Goal: Communication & Community: Answer question/provide support

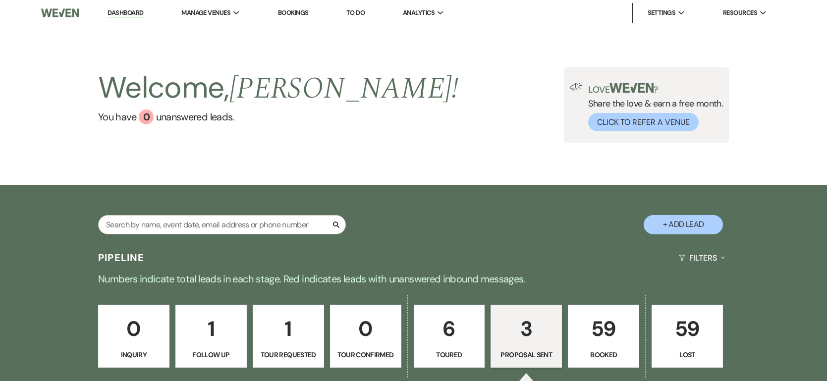
select select "6"
click at [606, 336] on p "59" at bounding box center [603, 328] width 58 height 33
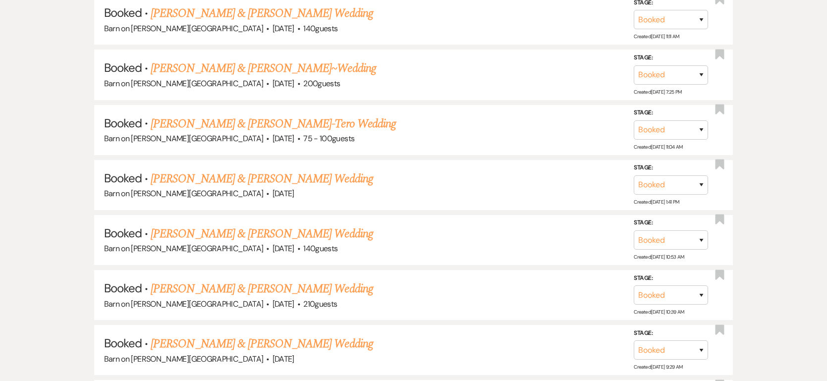
scroll to position [795, 0]
click at [209, 176] on link "[PERSON_NAME] & [PERSON_NAME] Wedding" at bounding box center [262, 178] width 222 height 18
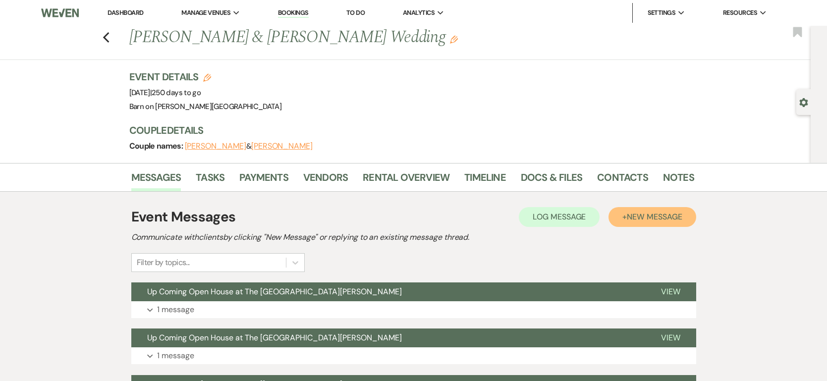
click at [661, 213] on span "New Message" at bounding box center [654, 216] width 55 height 10
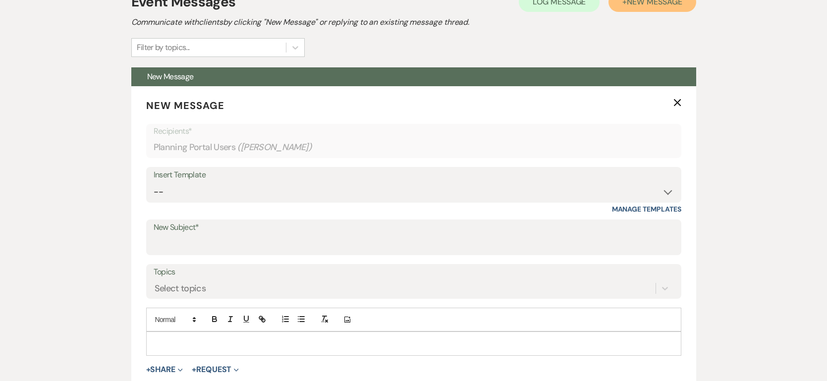
scroll to position [215, 0]
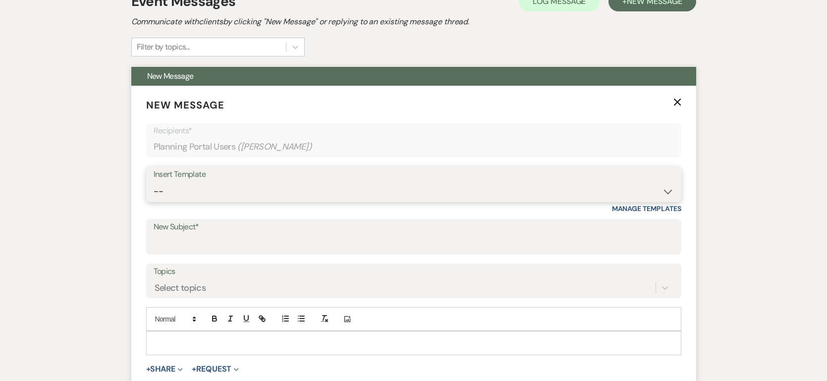
click at [200, 194] on select "-- Weven Planning Portal Introduction (Booked Events) Follow Up Barn Pre-Tour R…" at bounding box center [414, 191] width 520 height 19
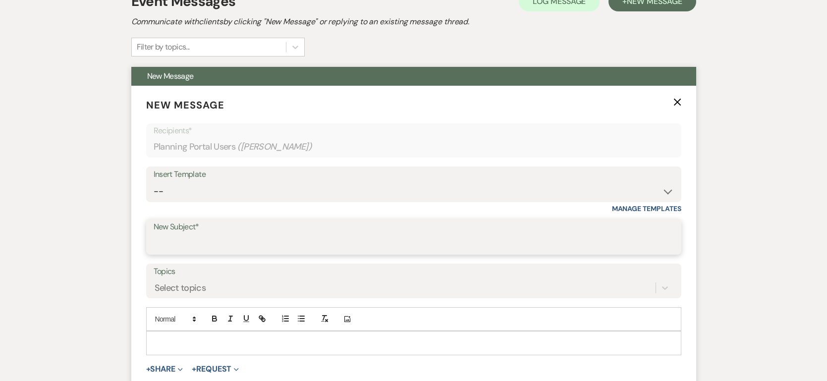
click at [197, 240] on input "New Subject*" at bounding box center [414, 243] width 520 height 19
type input "Barn and Tent layouts"
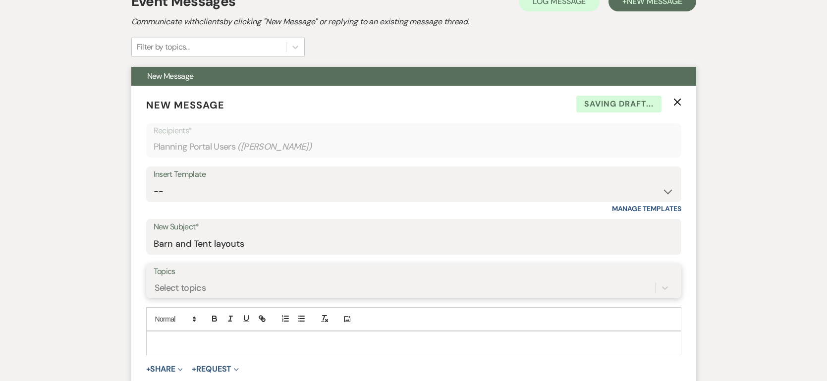
click at [179, 285] on form "New Message X Saving draft... Recipients* Planning Portal Users ( [PERSON_NAME]…" at bounding box center [413, 255] width 565 height 338
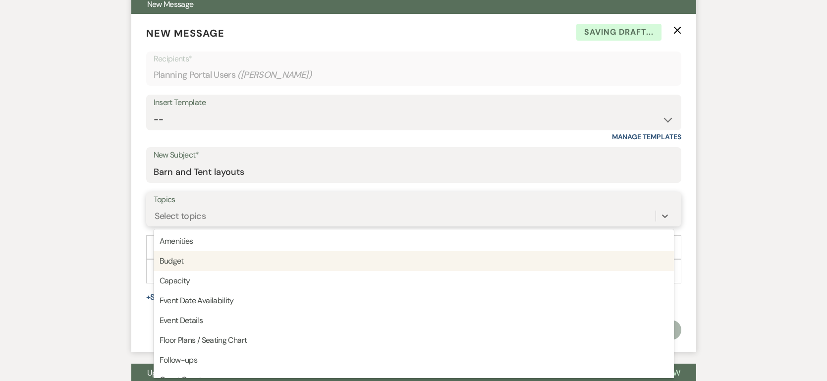
scroll to position [288, 0]
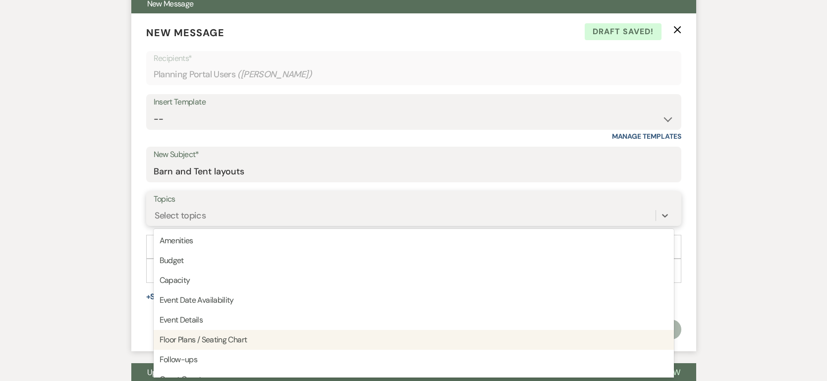
click at [184, 336] on div "Floor Plans / Seating Chart" at bounding box center [414, 340] width 520 height 20
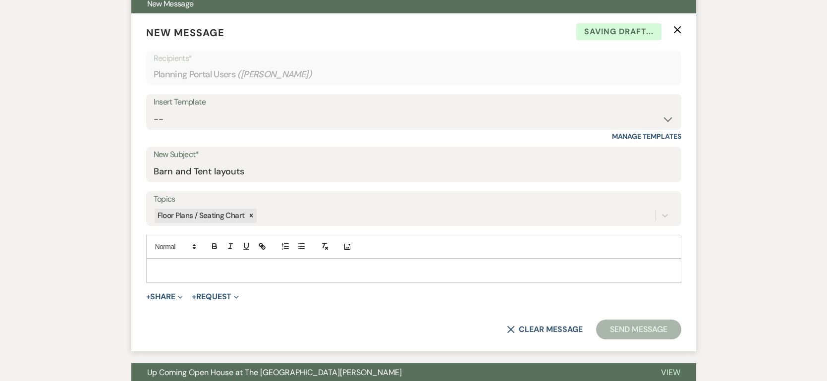
click at [164, 294] on button "+ Share Expand" at bounding box center [164, 297] width 37 height 8
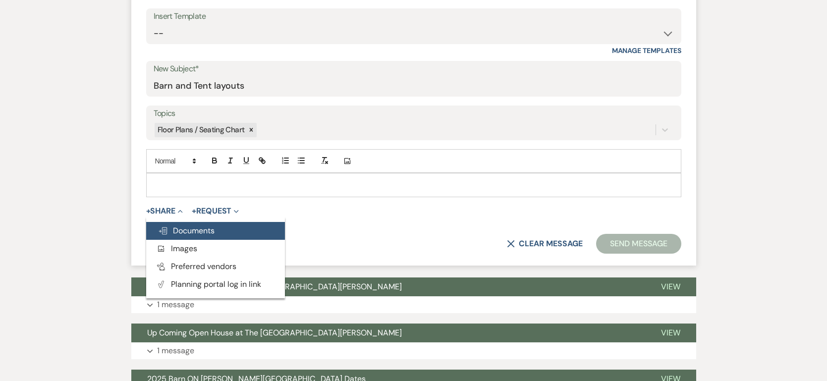
scroll to position [375, 0]
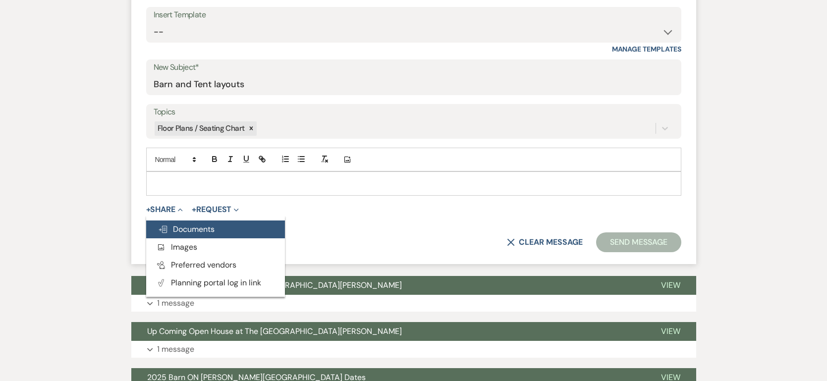
click at [183, 226] on span "Doc Upload Documents" at bounding box center [186, 229] width 56 height 10
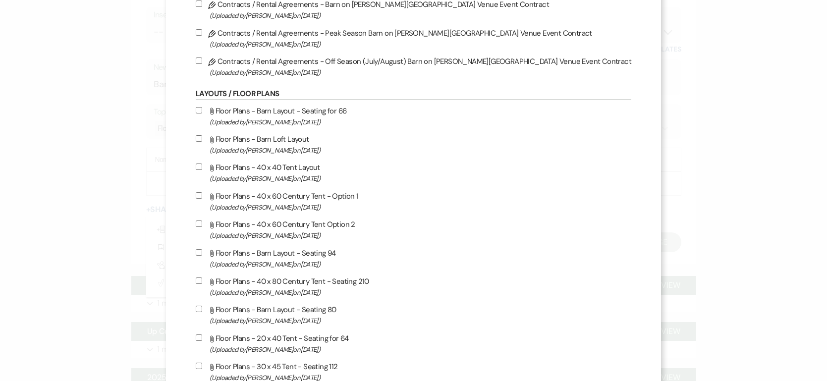
scroll to position [462, 0]
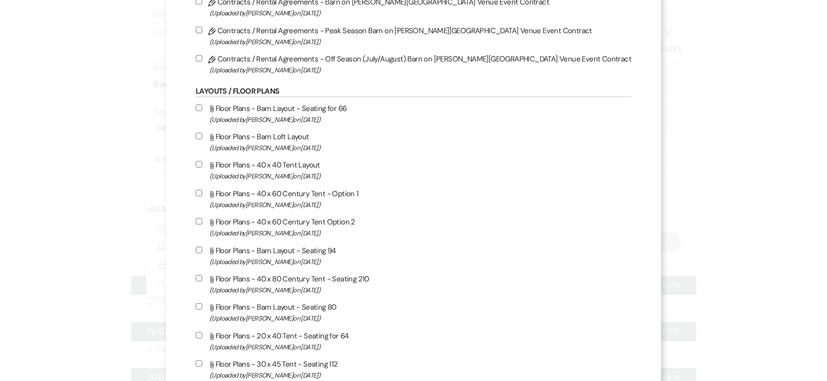
click at [202, 247] on input "Attach File Floor Plans - Barn Layout - Seating 94 (Uploaded by [PERSON_NAME] o…" at bounding box center [199, 250] width 6 height 6
checkbox input "true"
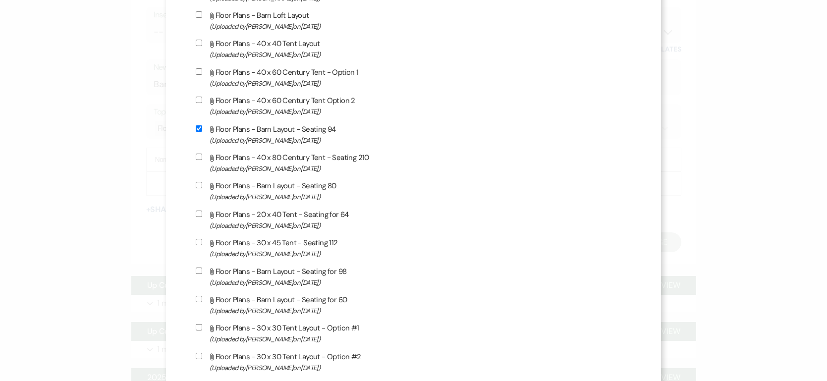
scroll to position [586, 0]
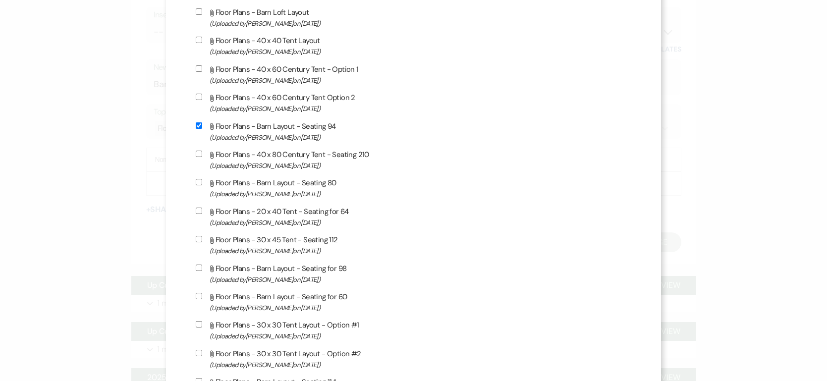
click at [202, 264] on input "Attach File Floor Plans - Barn Layout - Seating for 98 (Uploaded by [PERSON_NAM…" at bounding box center [199, 267] width 6 height 6
checkbox input "true"
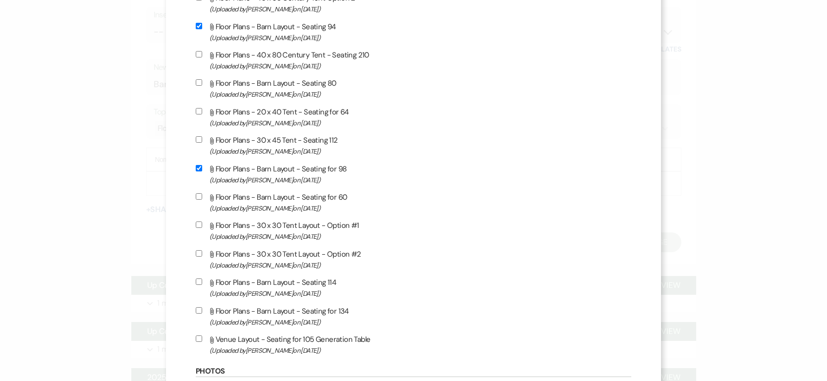
scroll to position [695, 0]
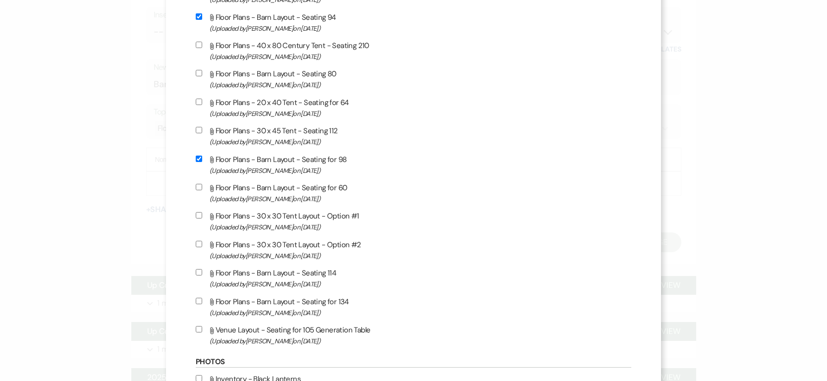
click at [202, 269] on input "Attach File Floor Plans - Barn Layout - Seating 114 (Uploaded by [PERSON_NAME] …" at bounding box center [199, 272] width 6 height 6
checkbox input "true"
click at [202, 326] on input "Attach File Venue Layout - Seating for 105 Generation Table (Uploaded by [PERSO…" at bounding box center [199, 329] width 6 height 6
checkbox input "true"
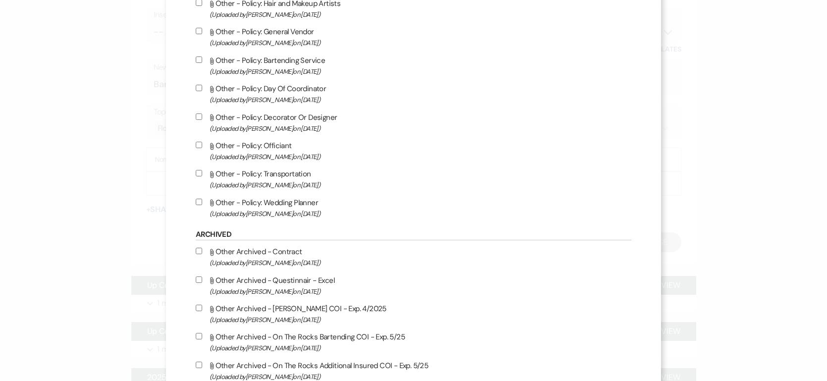
scroll to position [2000, 0]
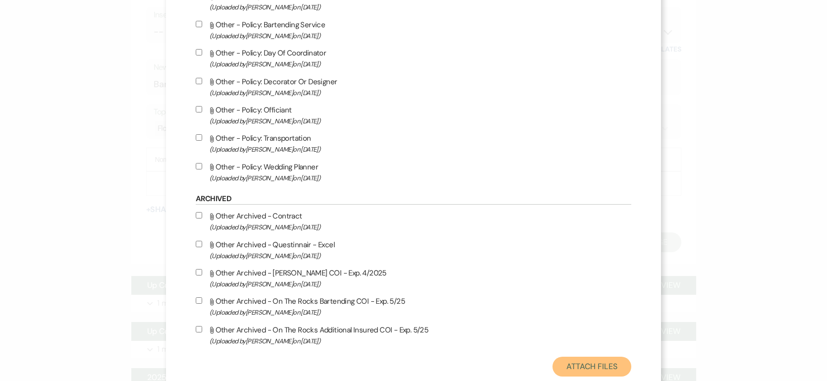
click at [552, 357] on button "Attach Files" at bounding box center [591, 367] width 79 height 20
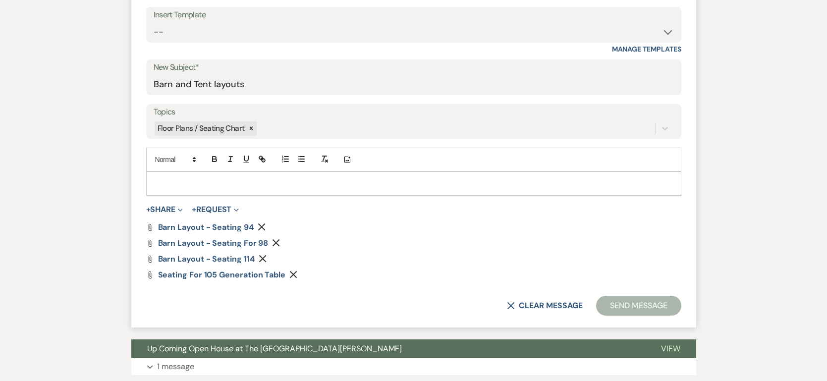
click at [170, 180] on p at bounding box center [413, 183] width 519 height 11
click at [182, 182] on p "[PERSON_NAME], Here are a few of our layouts" at bounding box center [413, 183] width 519 height 11
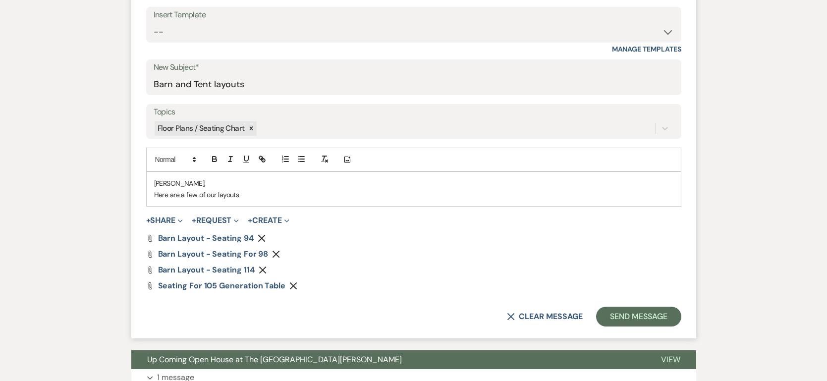
click at [242, 196] on p "Here are a few of our layouts" at bounding box center [413, 194] width 519 height 11
click at [472, 194] on p "Here are a few of our layouts. Depending on what layout you use for the barn wi…" at bounding box center [413, 194] width 519 height 11
click at [589, 196] on p "Here are a few of our layouts. Depending on what layout you use for the barn wi…" at bounding box center [413, 194] width 519 height 11
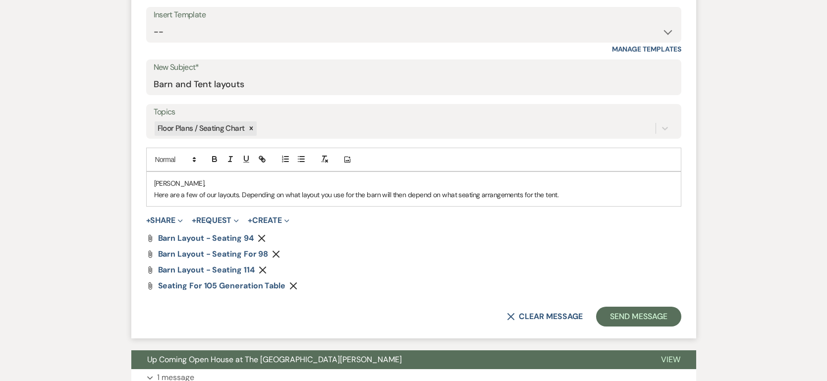
click at [454, 195] on p "Here are a few of our layouts. Depending on what layout you use for the barn wi…" at bounding box center [413, 194] width 519 height 11
click at [587, 195] on p "Here are a few of our layouts. Depending on what layout you use for the barn wi…" at bounding box center [413, 194] width 519 height 11
click at [593, 194] on p "Here are a few of our layouts. Depending on what layout you use for the barn wi…" at bounding box center [413, 194] width 519 height 11
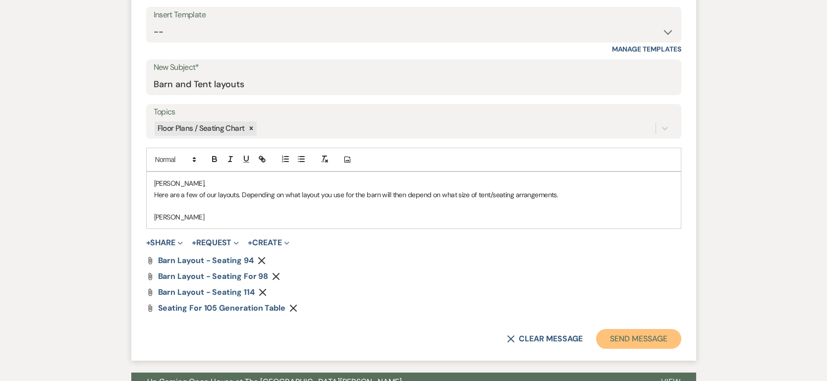
click at [636, 338] on button "Send Message" at bounding box center [638, 339] width 85 height 20
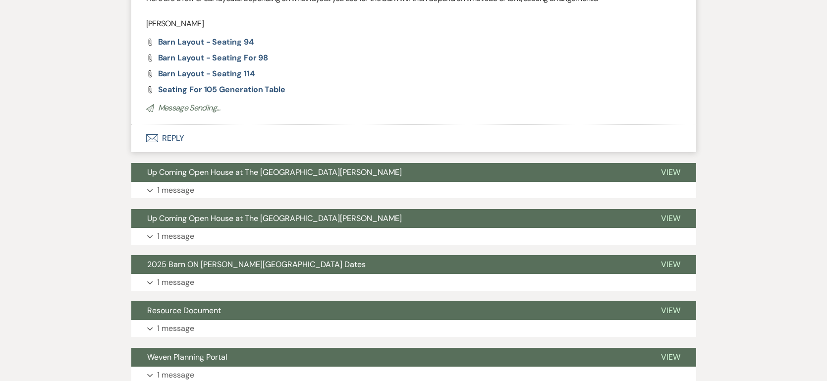
scroll to position [6, 0]
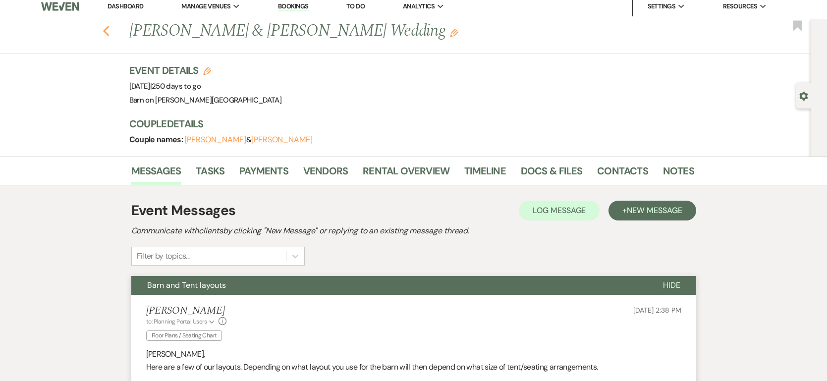
click at [106, 30] on icon "Previous" at bounding box center [106, 31] width 7 height 12
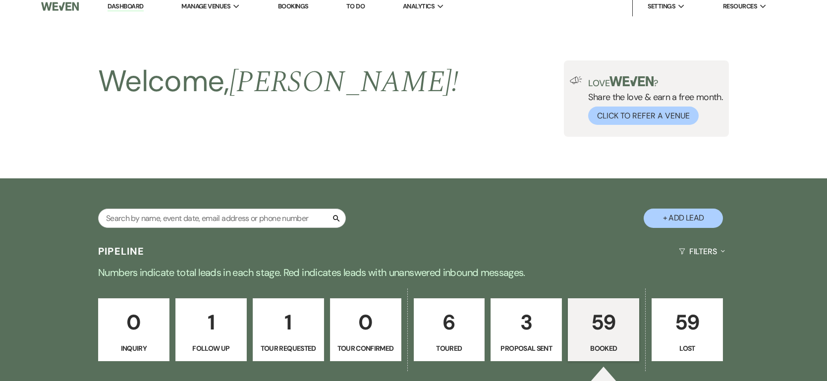
scroll to position [795, 0]
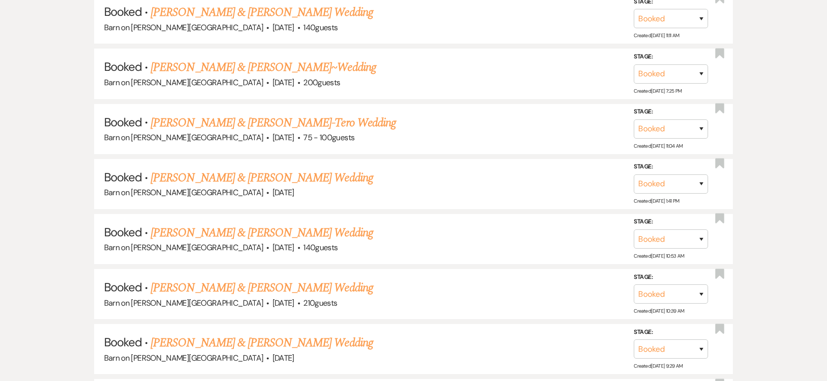
click at [257, 11] on link "[PERSON_NAME] & [PERSON_NAME] Wedding" at bounding box center [262, 12] width 222 height 18
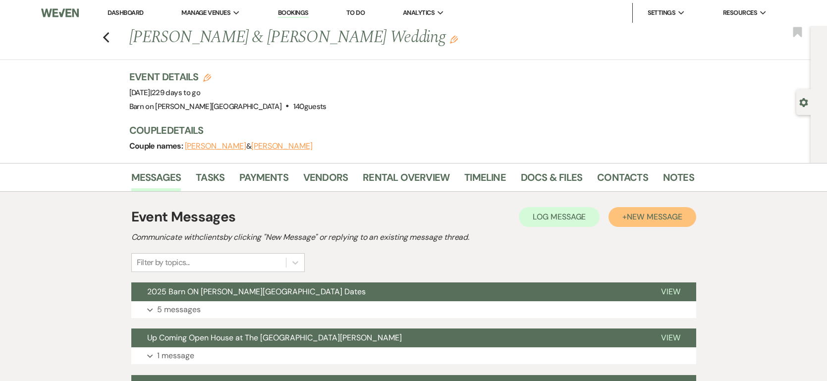
click at [647, 214] on span "New Message" at bounding box center [654, 216] width 55 height 10
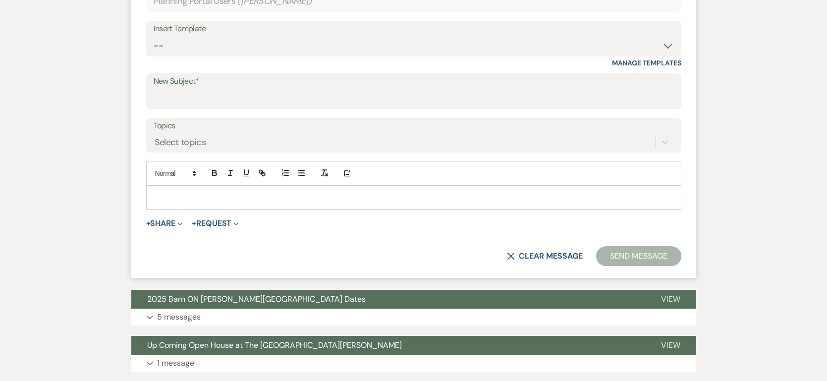
scroll to position [362, 0]
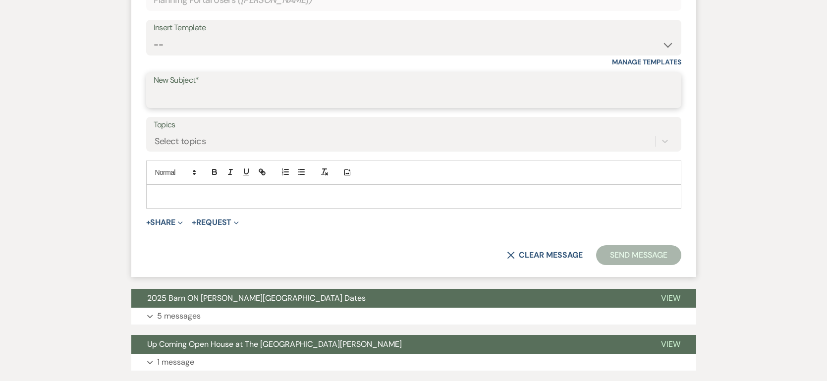
click at [166, 97] on input "New Subject*" at bounding box center [414, 97] width 520 height 19
click at [217, 98] on input "New Subject*" at bounding box center [414, 97] width 520 height 19
type input "N"
click at [217, 98] on input "N" at bounding box center [414, 97] width 520 height 19
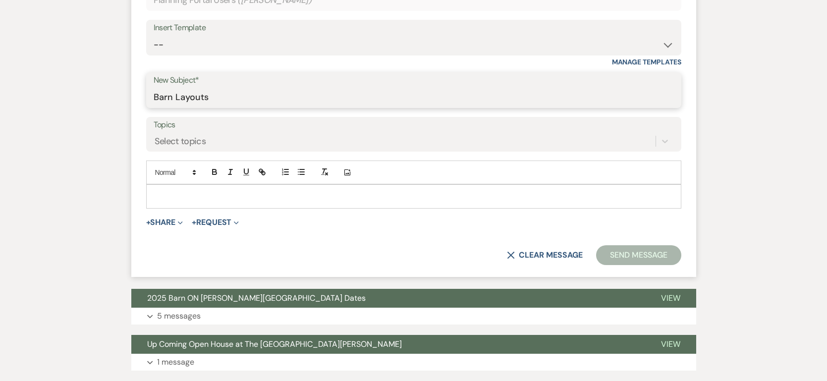
type input "Barn Layouts"
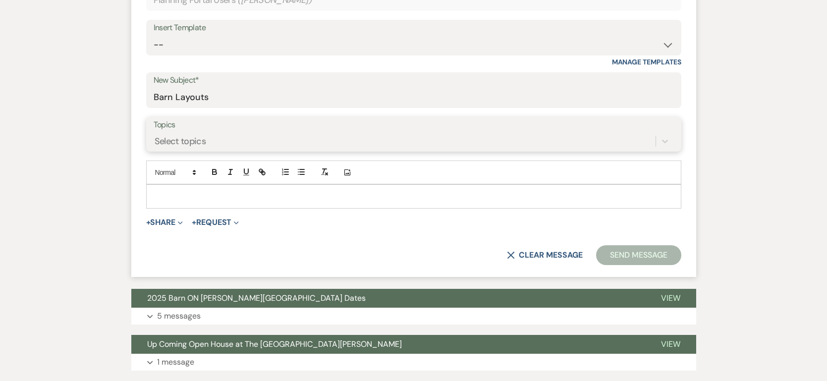
click at [160, 139] on div "Select topics" at bounding box center [181, 141] width 52 height 13
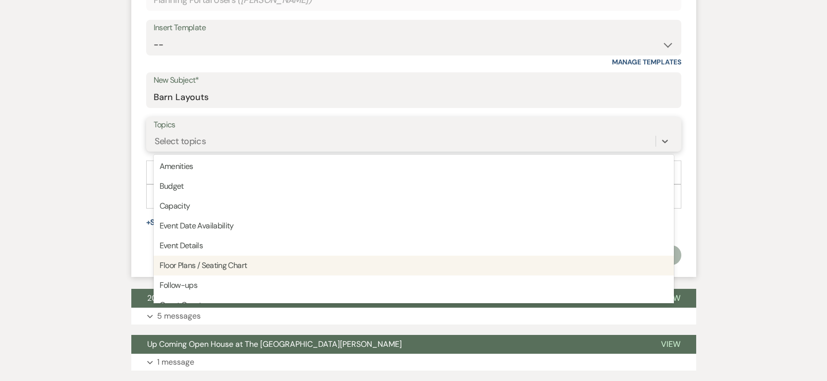
click at [198, 266] on div "Floor Plans / Seating Chart" at bounding box center [414, 266] width 520 height 20
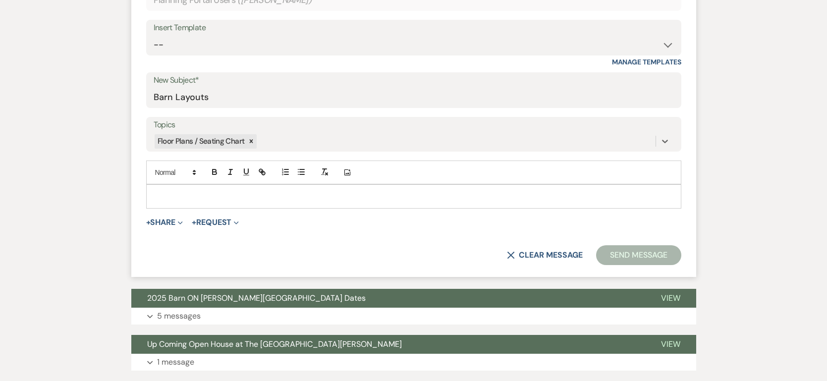
click at [189, 192] on p at bounding box center [413, 196] width 519 height 11
click at [162, 221] on button "+ Share Expand" at bounding box center [164, 222] width 37 height 8
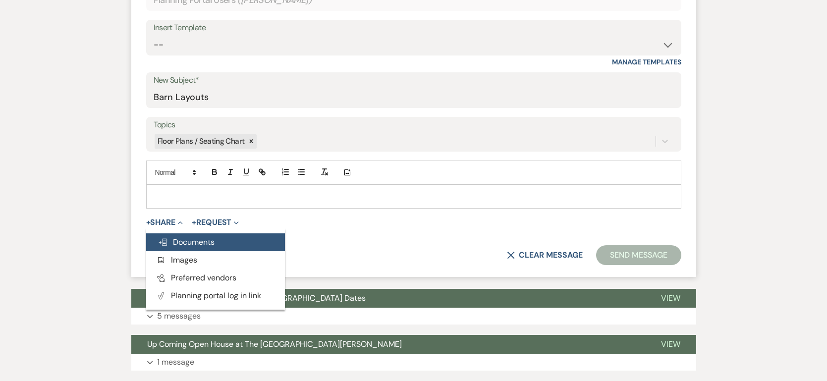
click at [164, 241] on use "button" at bounding box center [163, 242] width 8 height 7
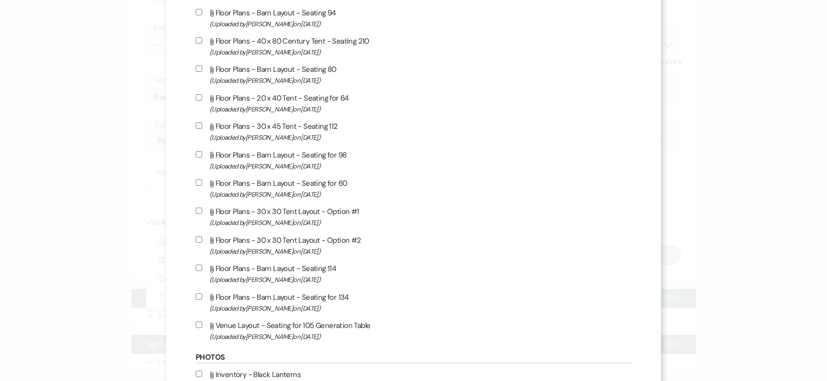
scroll to position [701, 0]
click at [202, 263] on input "Attach File Floor Plans - Barn Layout - Seating 114 (Uploaded by [PERSON_NAME] …" at bounding box center [199, 266] width 6 height 6
checkbox input "true"
click at [202, 292] on input "Attach File Floor Plans - Barn Layout - Seating for 134 (Uploaded by [PERSON_NA…" at bounding box center [199, 295] width 6 height 6
checkbox input "true"
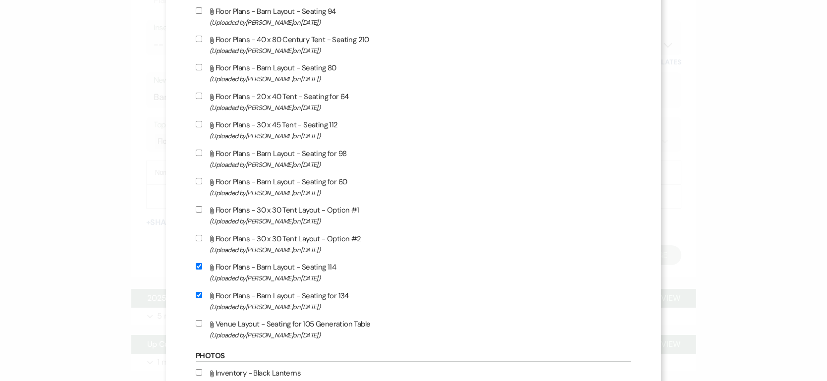
click at [202, 320] on input "Attach File Venue Layout - Seating for 105 Generation Table (Uploaded by [PERSO…" at bounding box center [199, 323] width 6 height 6
checkbox input "true"
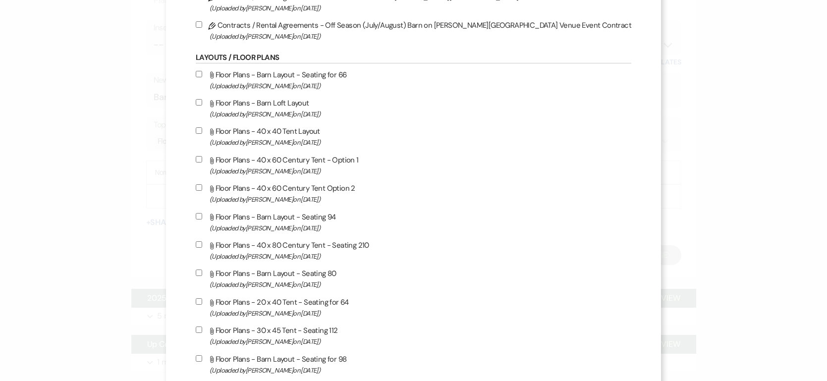
scroll to position [494, 0]
click at [202, 100] on input "Attach File Floor Plans - Barn Loft Layout (Uploaded by [PERSON_NAME] on [DATE]…" at bounding box center [199, 103] width 6 height 6
checkbox input "true"
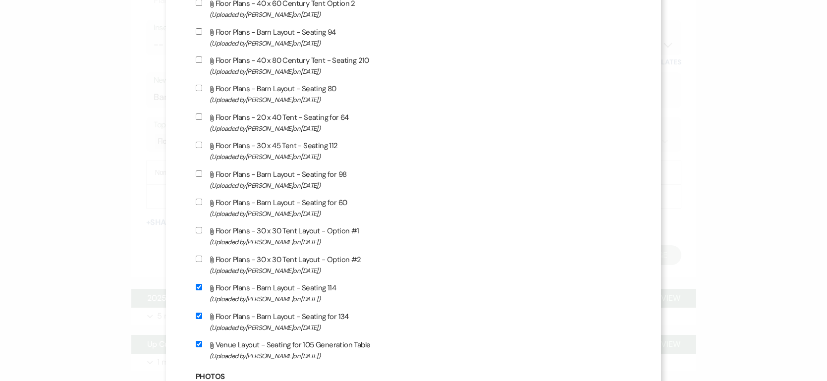
scroll to position [681, 0]
click at [202, 169] on input "Attach File Floor Plans - Barn Layout - Seating for 98 (Uploaded by [PERSON_NAM…" at bounding box center [199, 172] width 6 height 6
checkbox input "true"
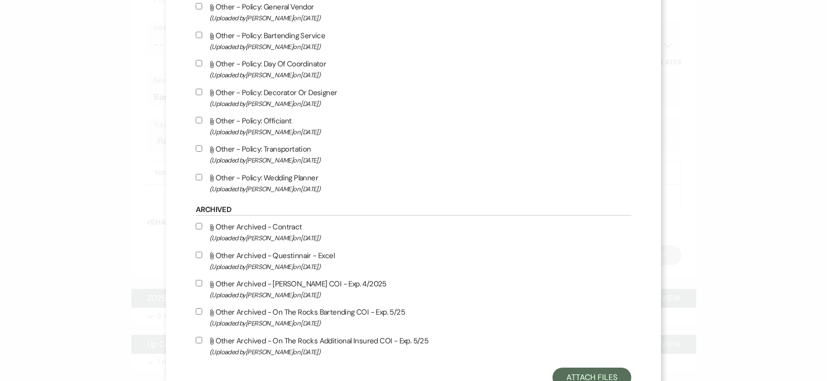
scroll to position [2000, 0]
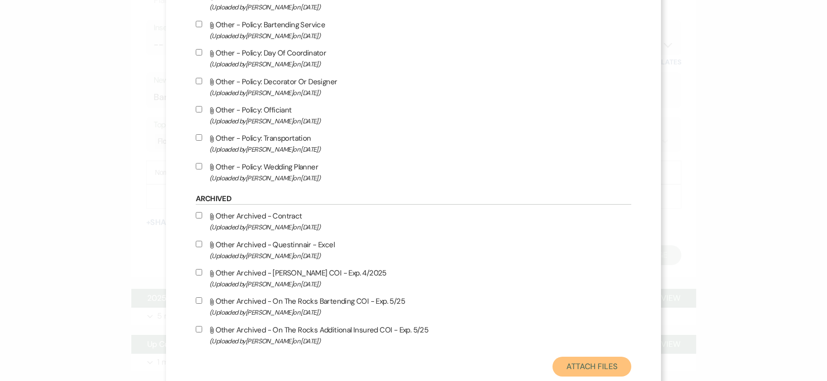
click at [553, 357] on button "Attach Files" at bounding box center [591, 367] width 79 height 20
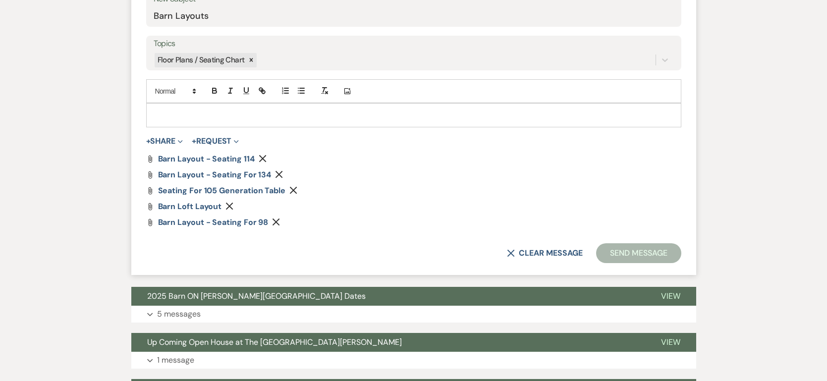
scroll to position [444, 0]
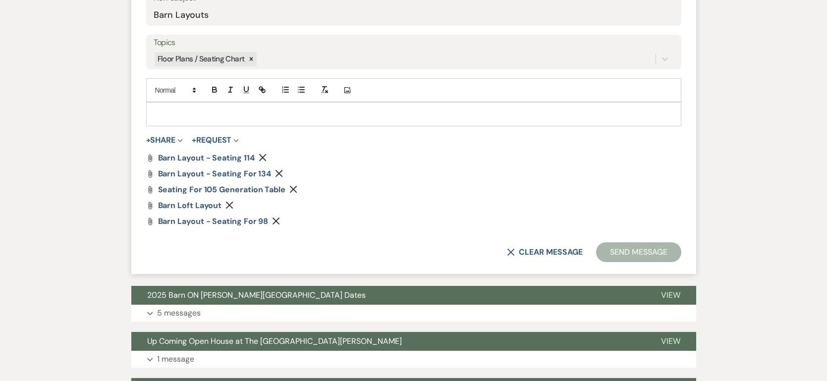
click at [635, 249] on button "Send Message" at bounding box center [638, 252] width 85 height 20
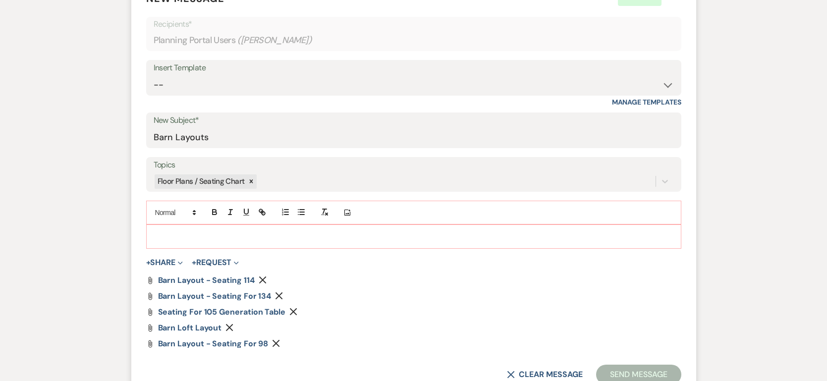
scroll to position [318, 0]
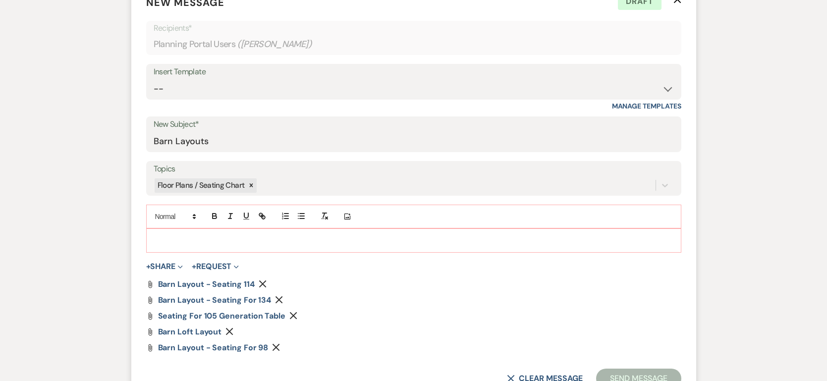
click at [255, 244] on p at bounding box center [413, 240] width 519 height 11
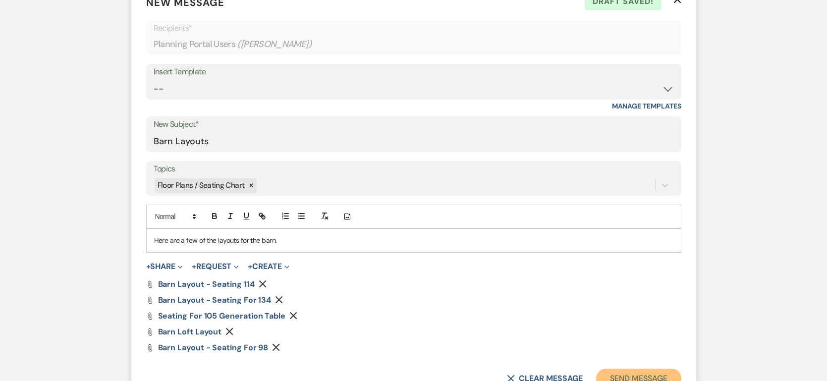
click at [639, 375] on button "Send Message" at bounding box center [638, 378] width 85 height 20
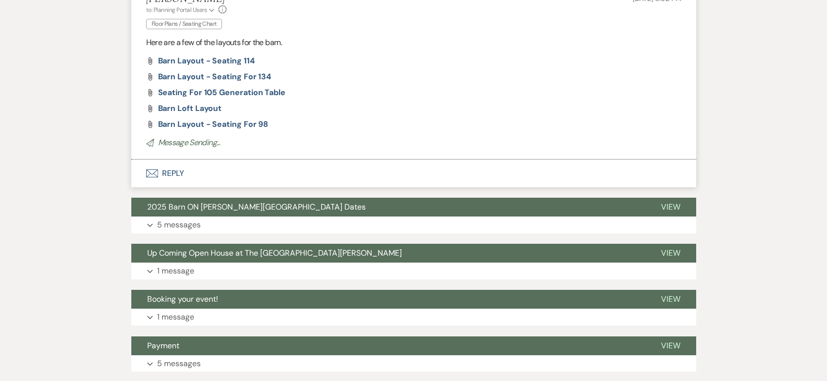
scroll to position [0, 0]
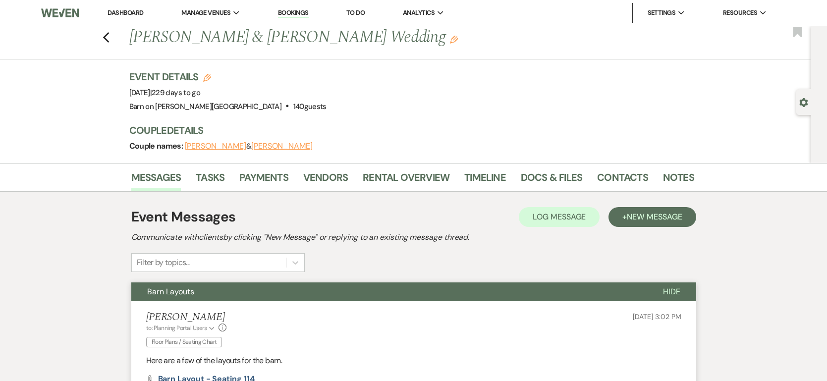
click at [120, 12] on link "Dashboard" at bounding box center [125, 12] width 36 height 8
